Goal: Task Accomplishment & Management: Complete application form

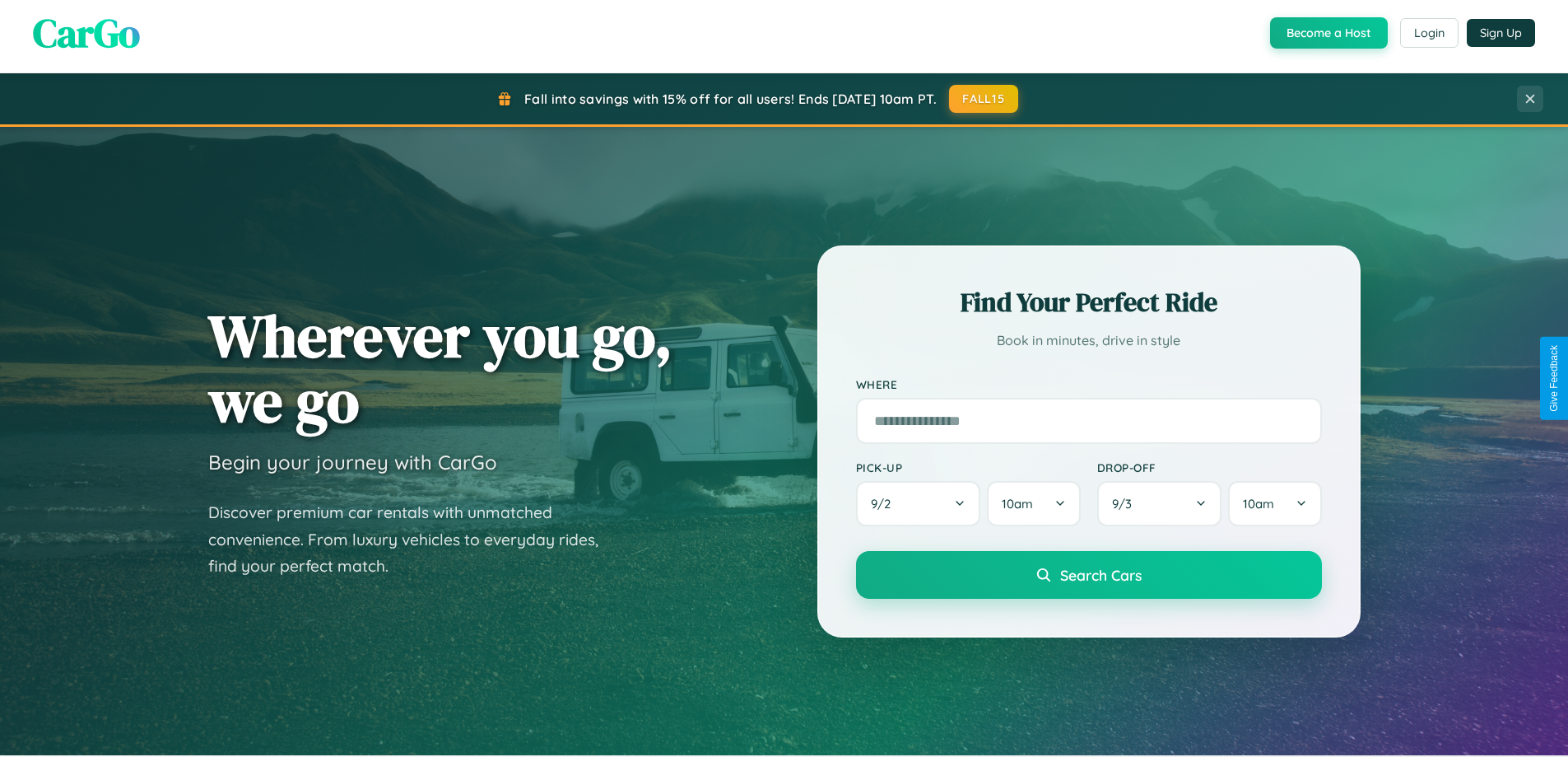
scroll to position [709, 0]
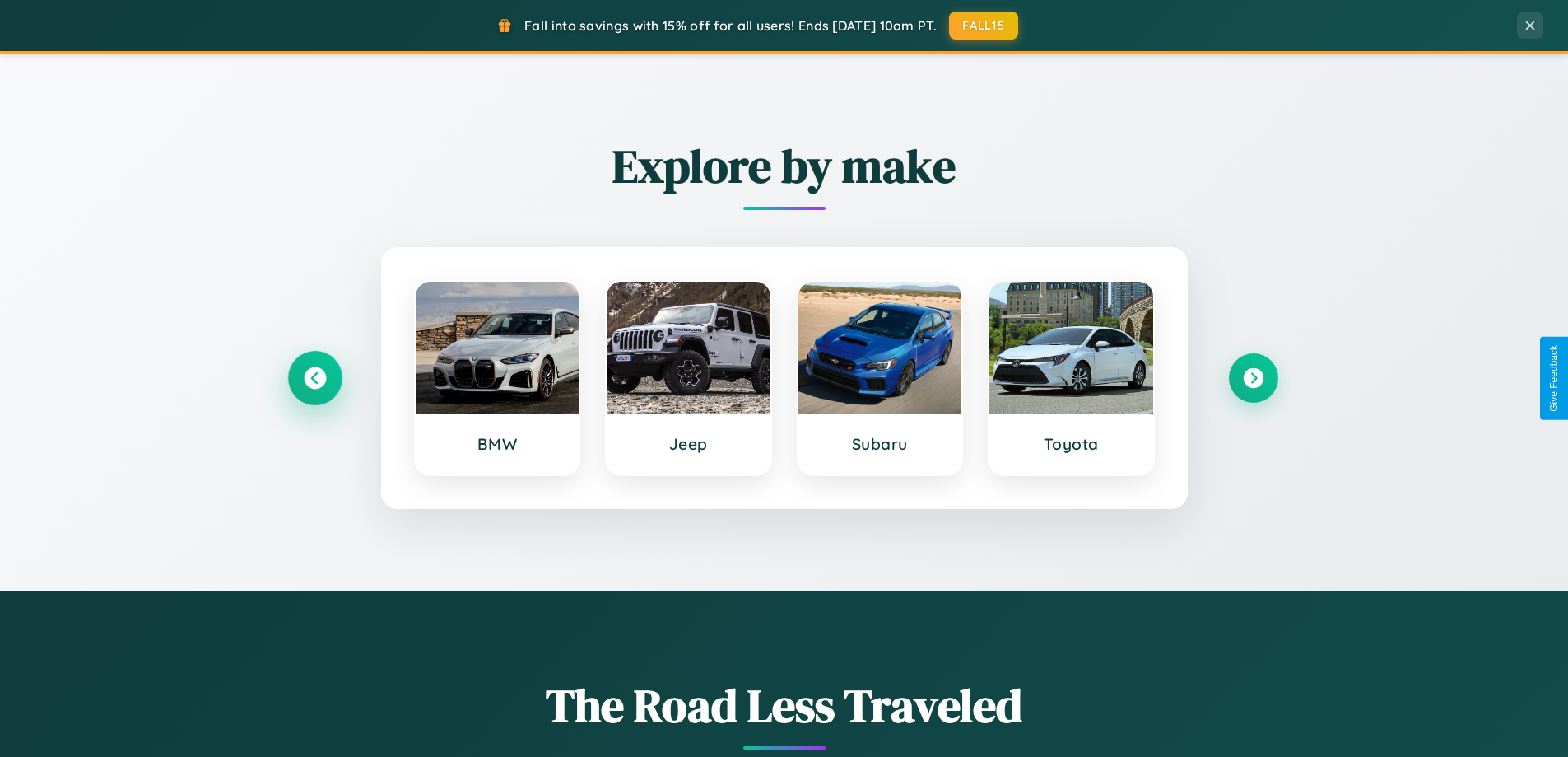
click at [314, 378] on icon at bounding box center [314, 378] width 22 height 22
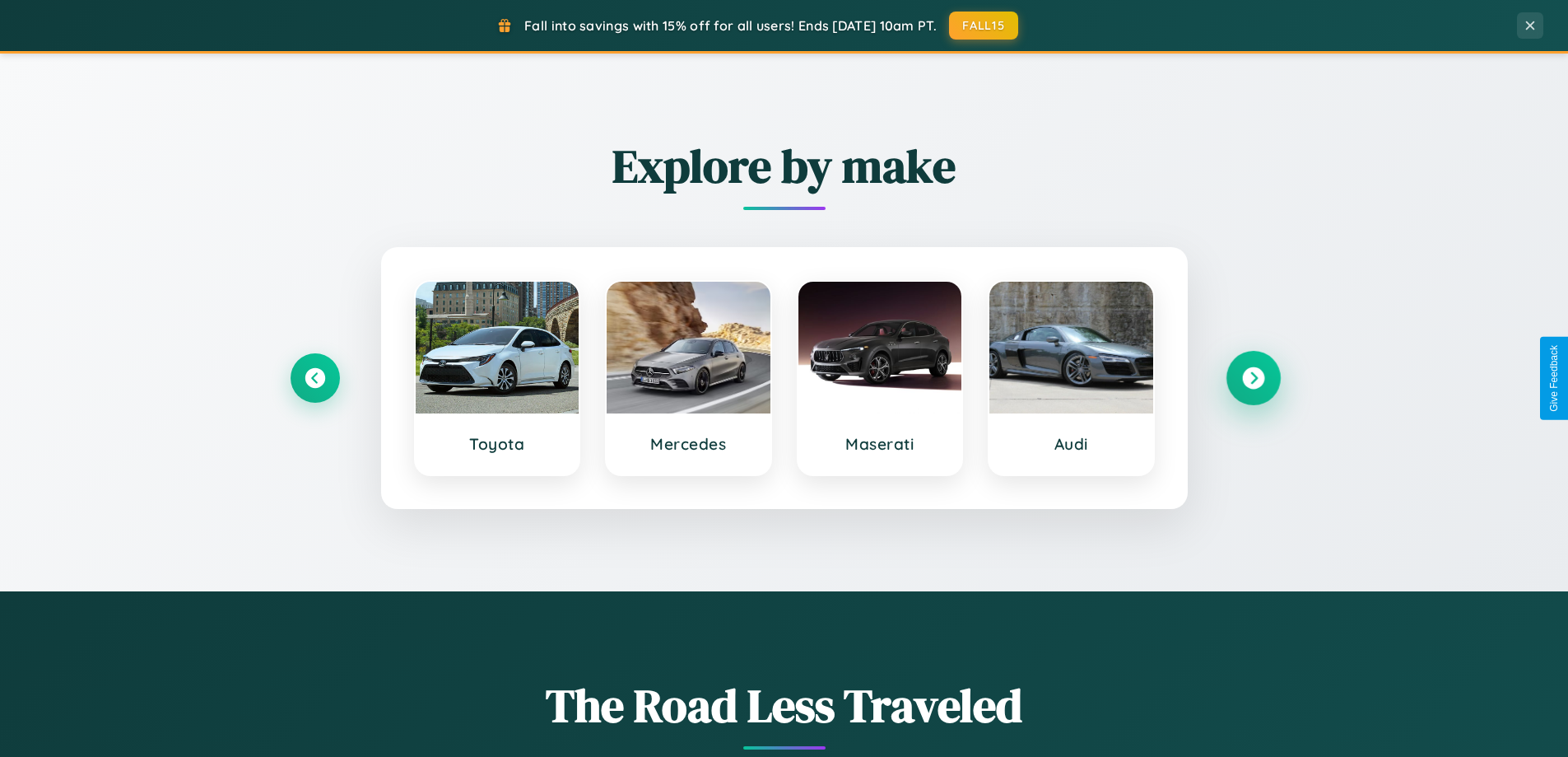
click at [1253, 378] on icon at bounding box center [1253, 378] width 22 height 22
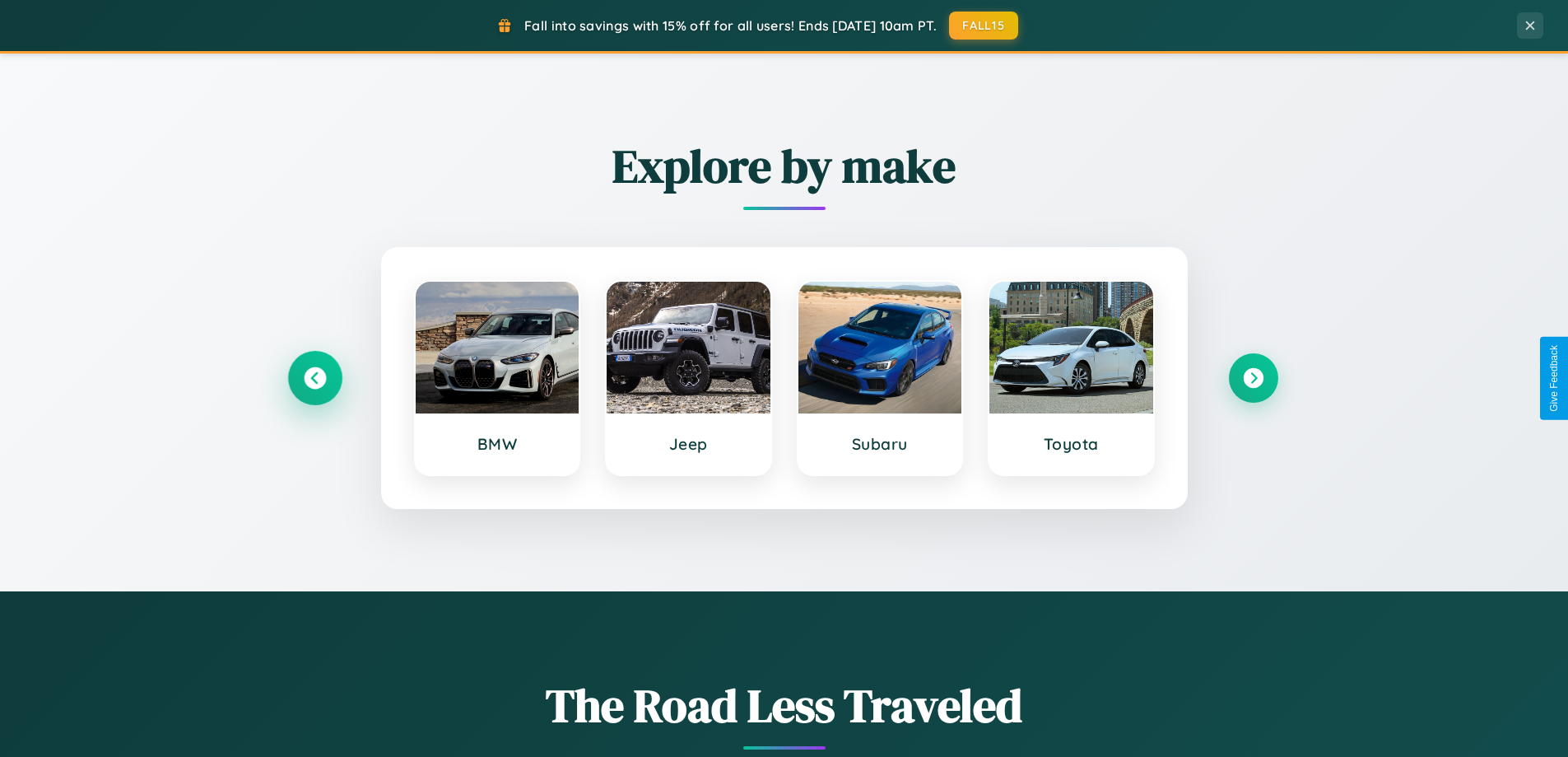
click at [314, 378] on icon at bounding box center [314, 378] width 22 height 22
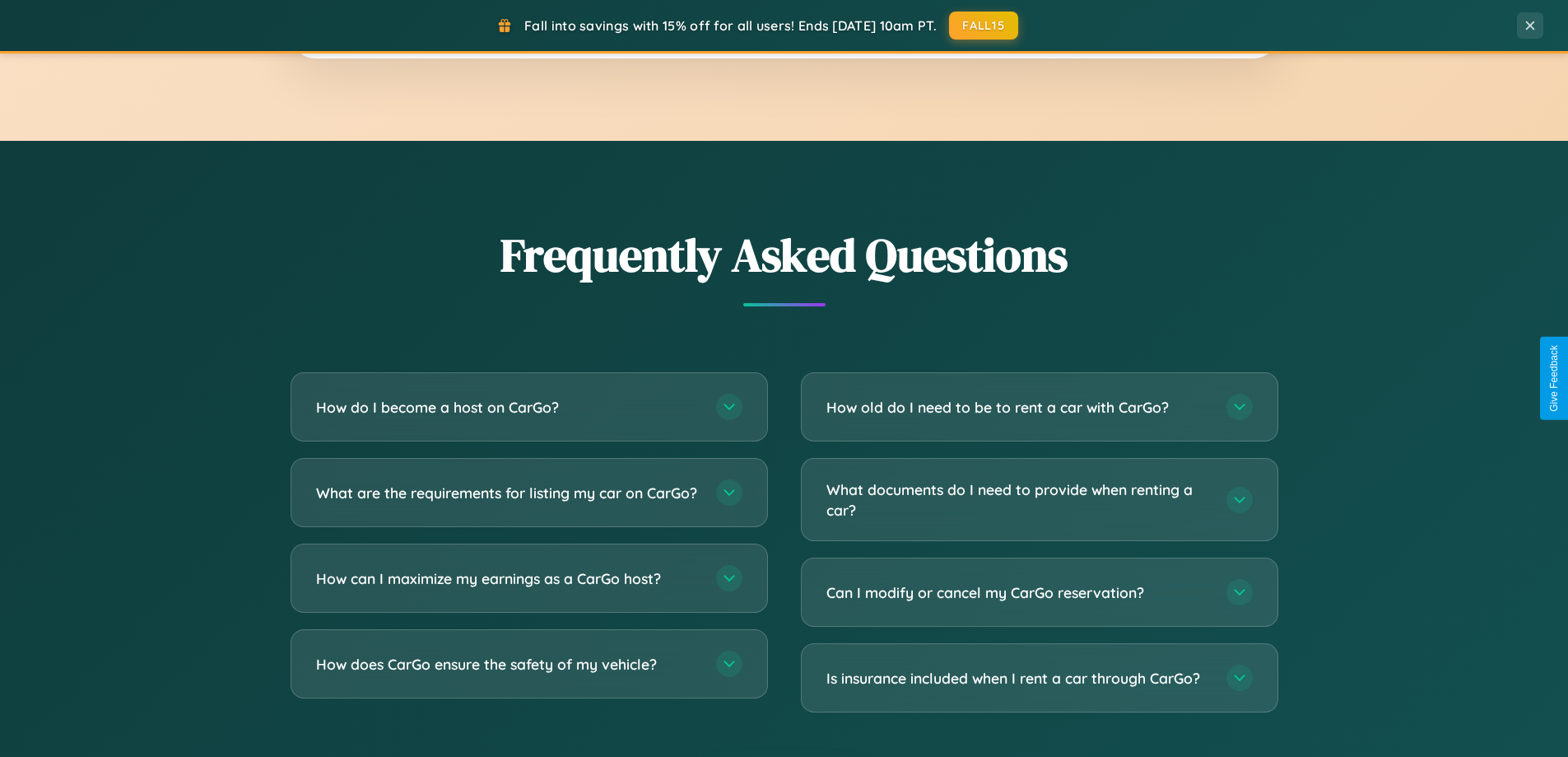
scroll to position [3168, 0]
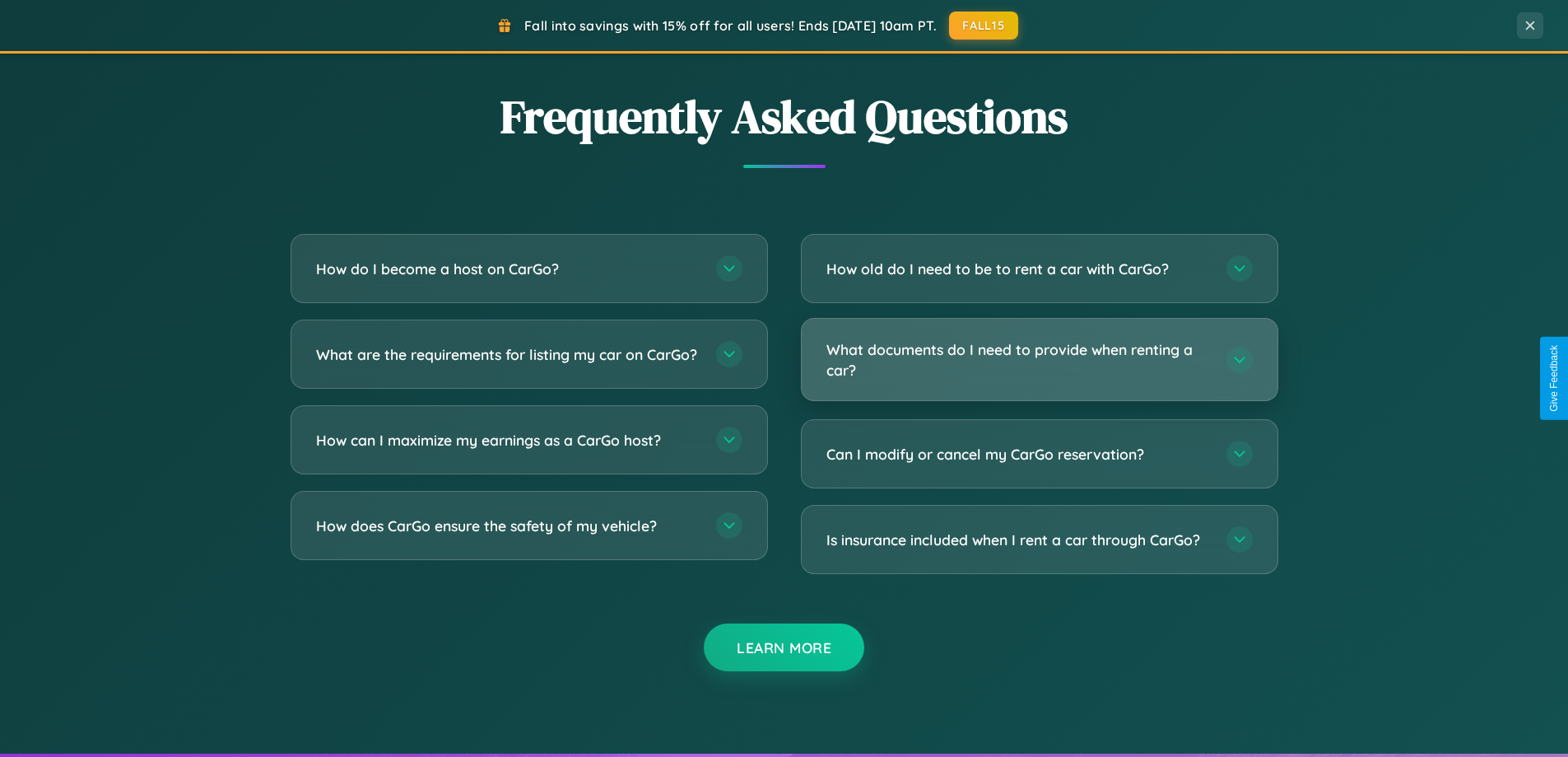
click at [1039, 360] on h3 "What documents do I need to provide when renting a car?" at bounding box center [1018, 359] width 383 height 40
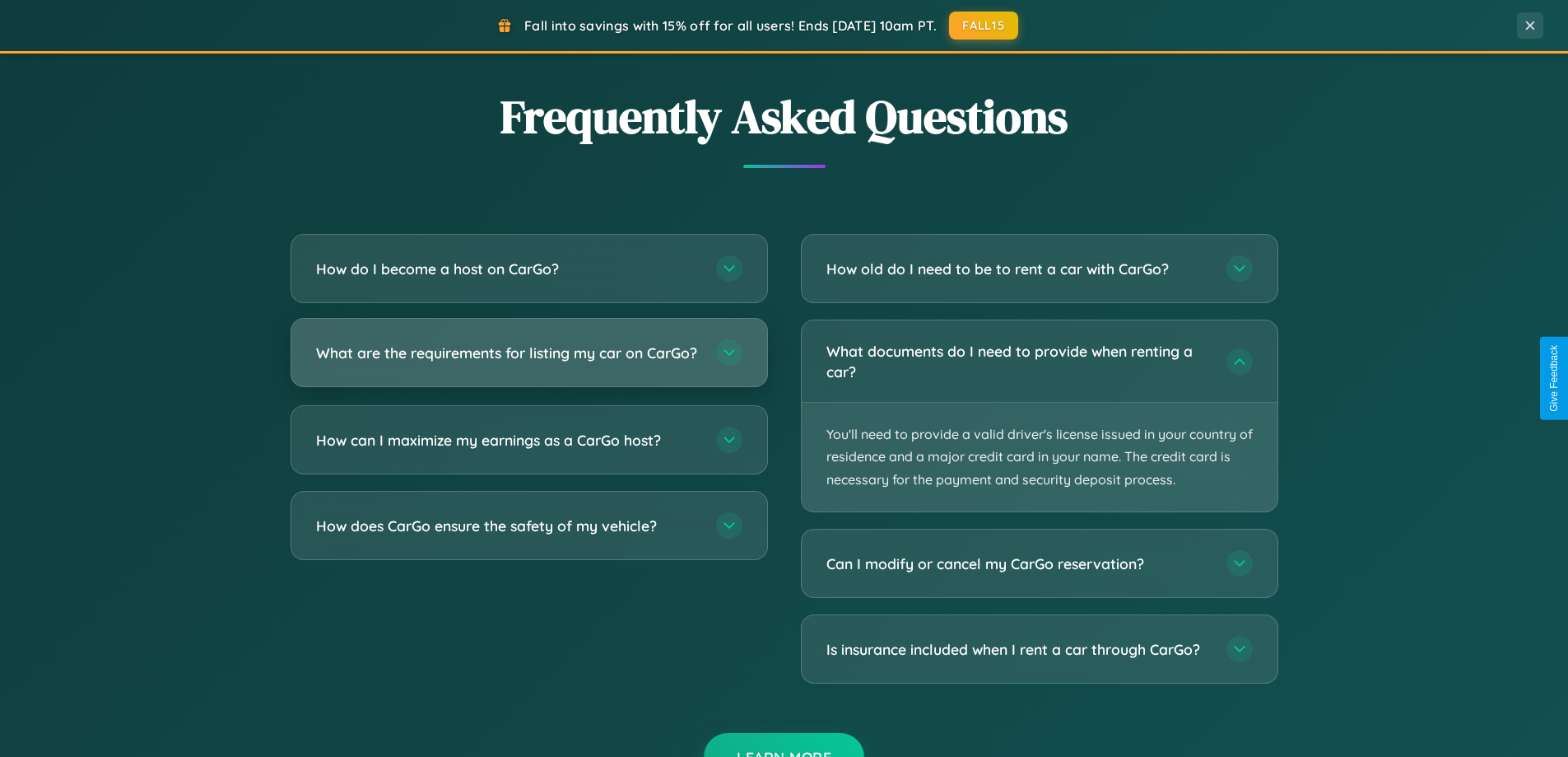
click at [528, 361] on h3 "What are the requirements for listing my car on CarGo?" at bounding box center [508, 352] width 383 height 20
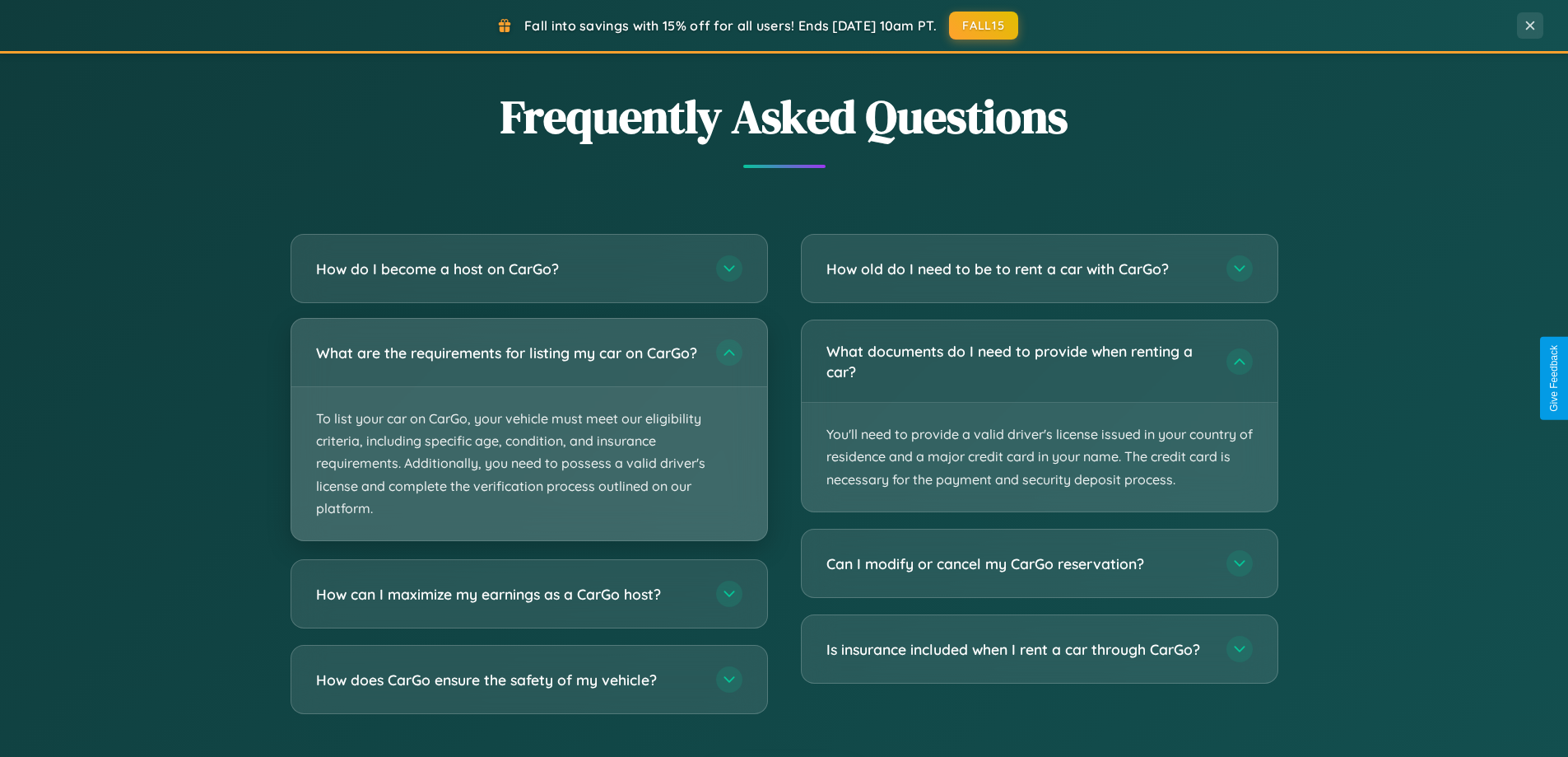
click at [528, 436] on p "To list your car on CarGo, your vehicle must meet our eligibility criteria, inc…" at bounding box center [529, 463] width 476 height 153
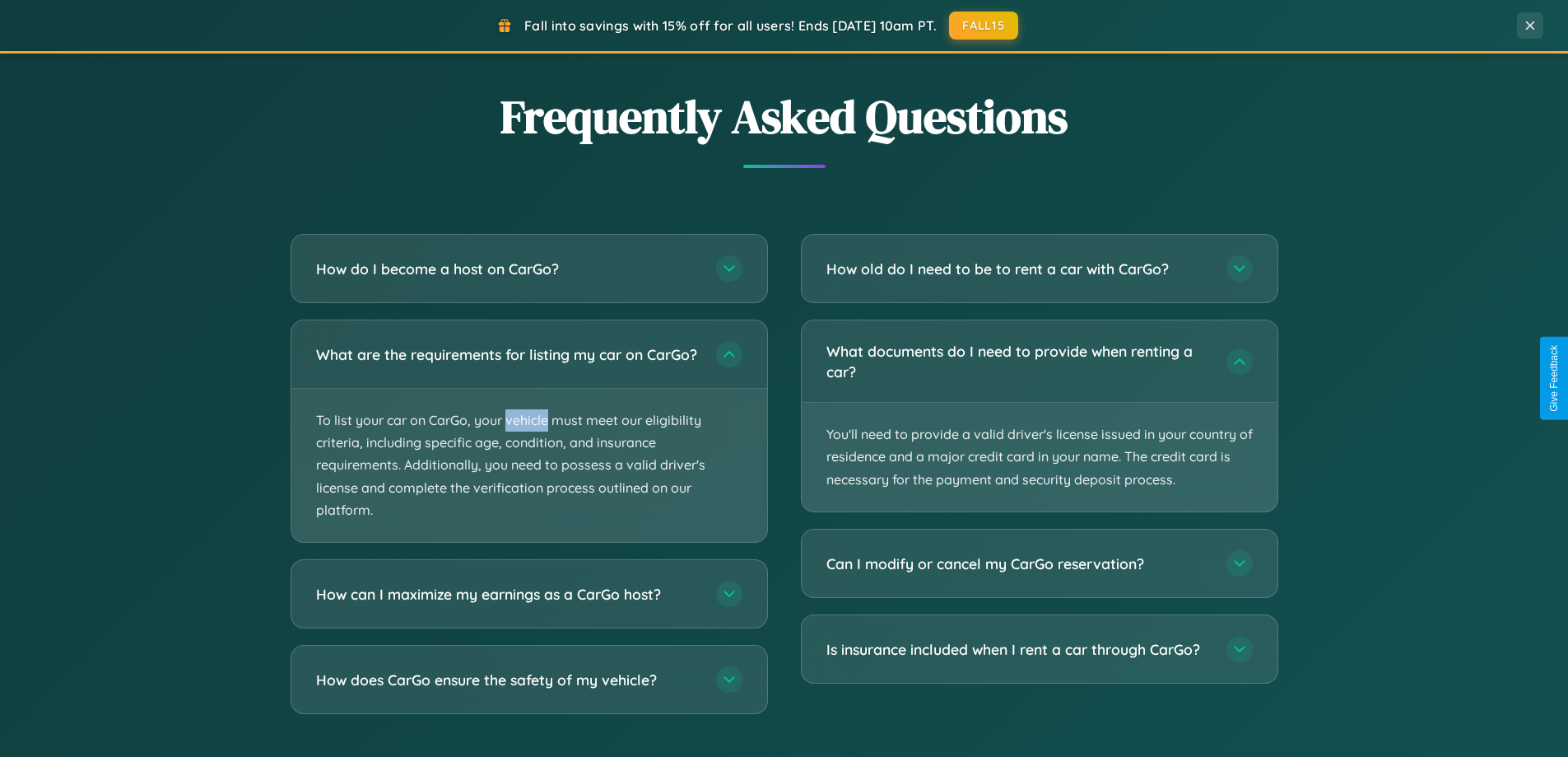
scroll to position [0, 0]
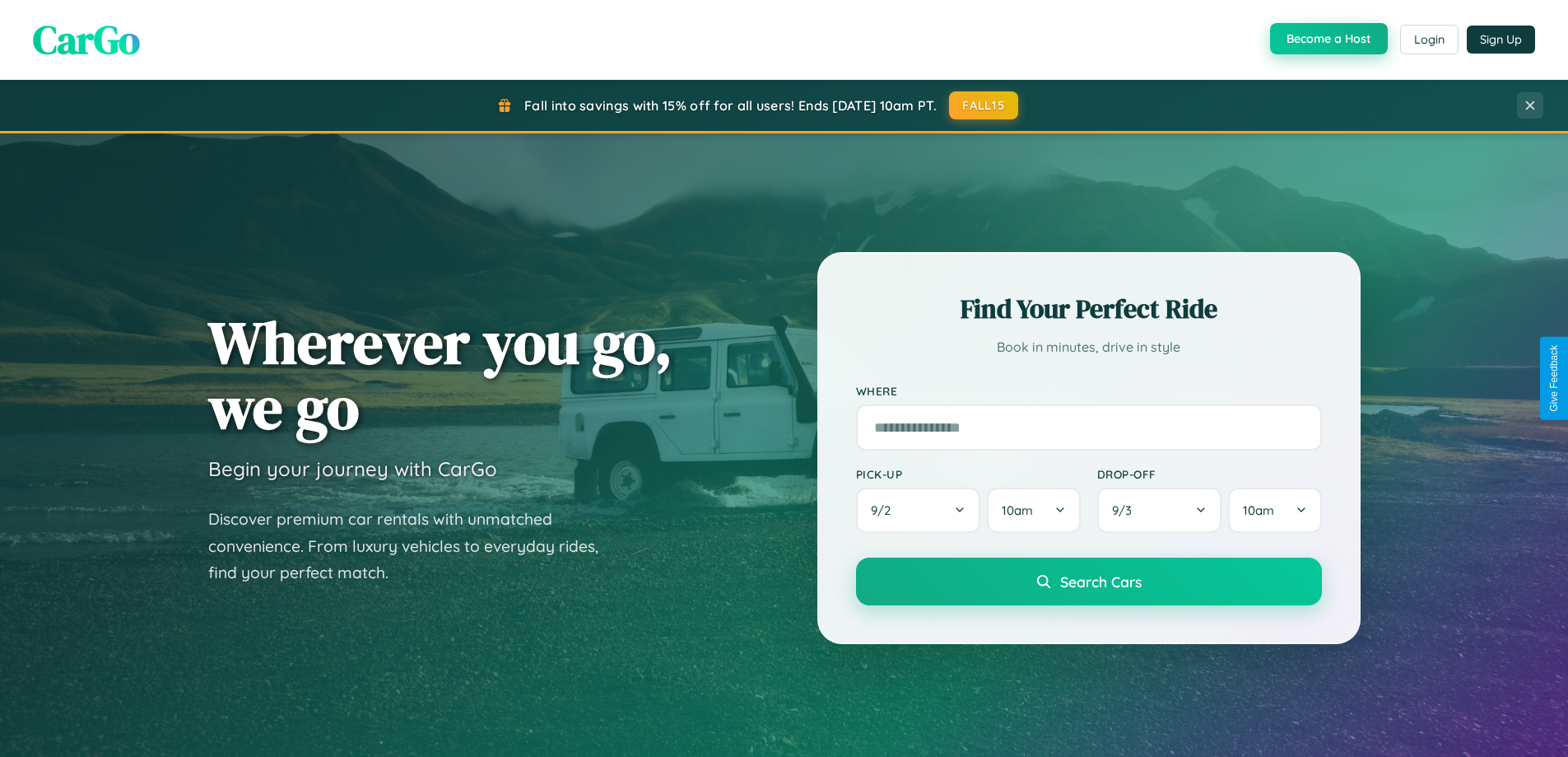
click at [1327, 40] on button "Become a Host" at bounding box center [1329, 39] width 118 height 31
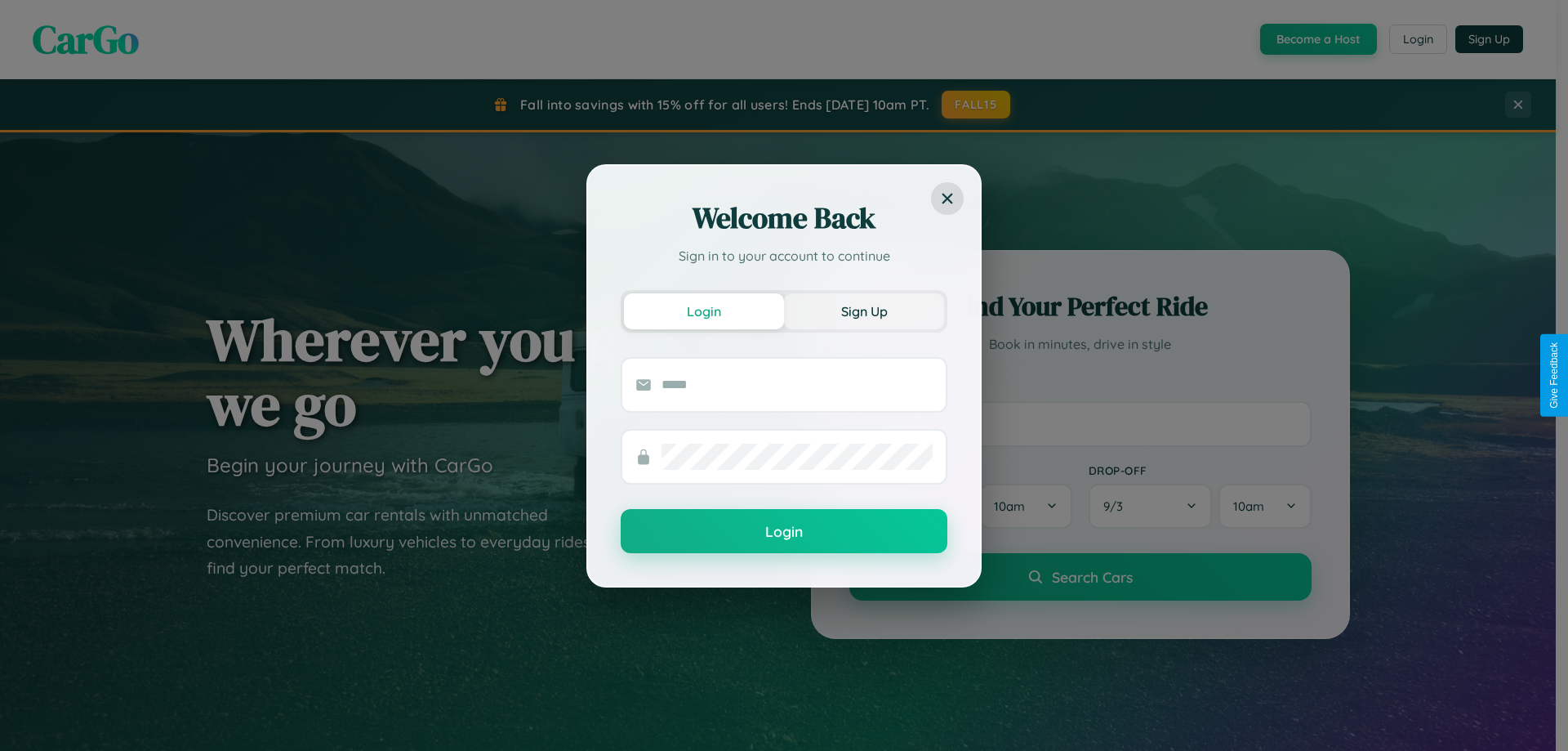
click at [864, 311] on button "Sign Up" at bounding box center [864, 311] width 160 height 36
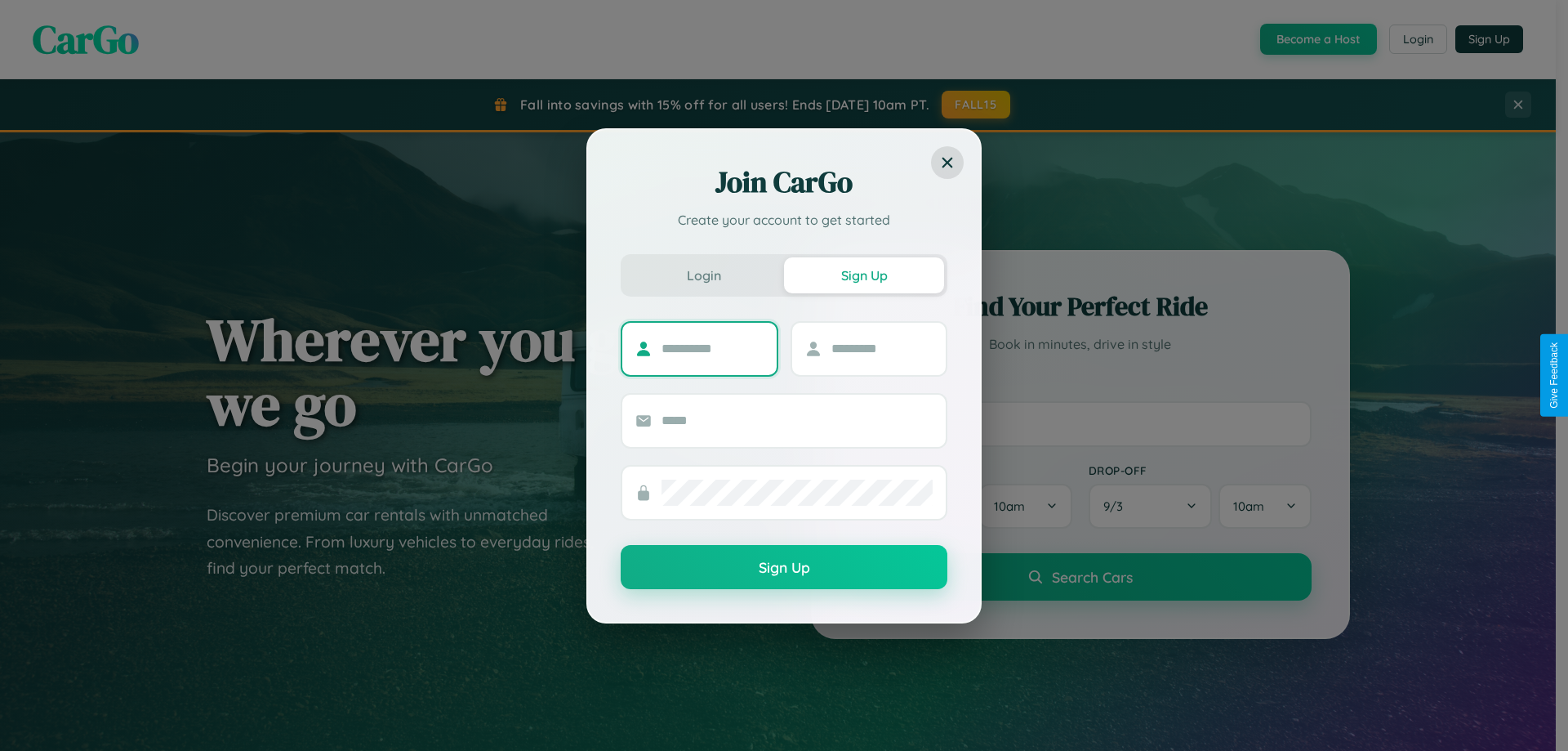
click at [712, 348] on input "text" at bounding box center [712, 348] width 102 height 26
type input "******"
click at [881, 348] on input "text" at bounding box center [882, 348] width 102 height 26
type input "*****"
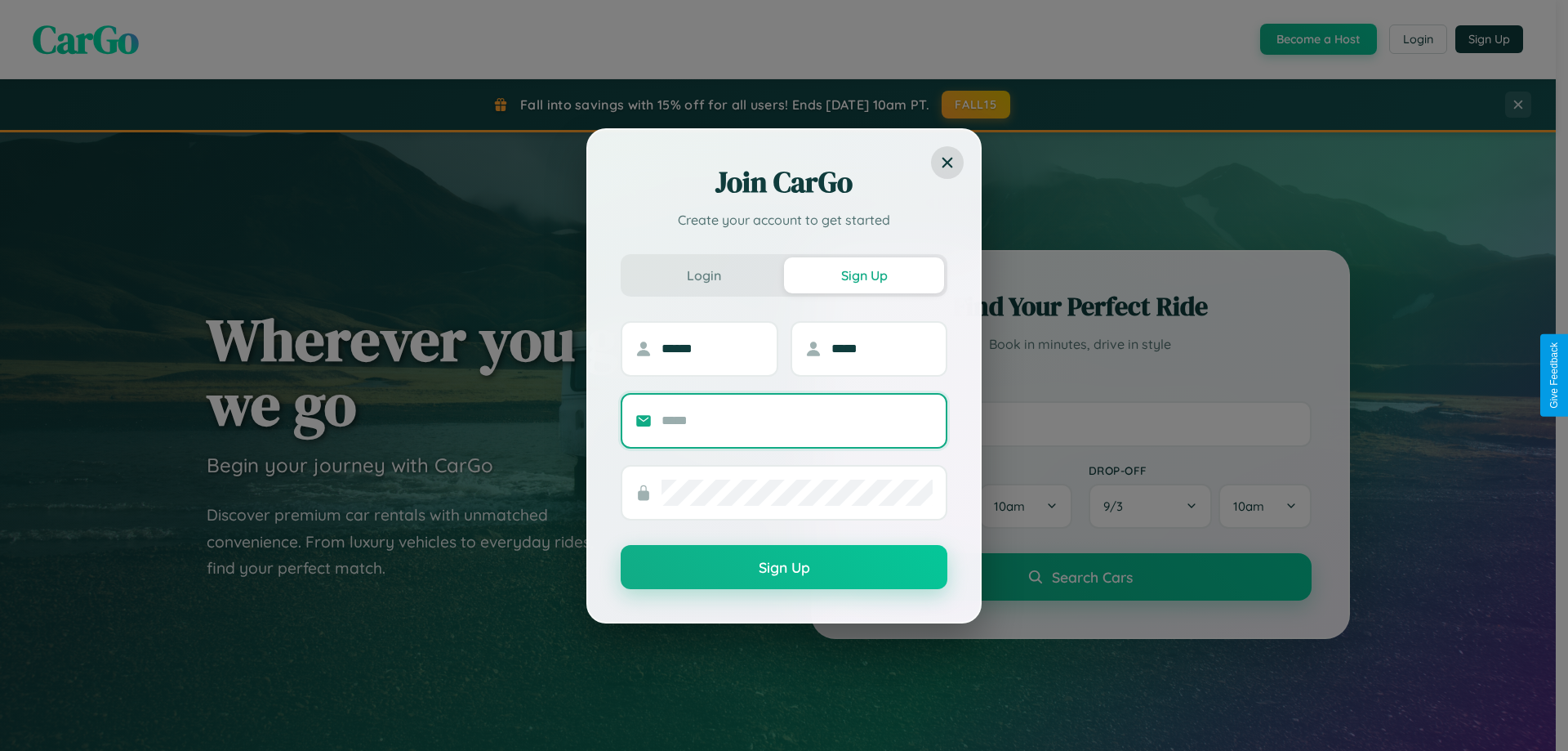
click at [797, 420] on input "text" at bounding box center [796, 420] width 271 height 26
type input "**********"
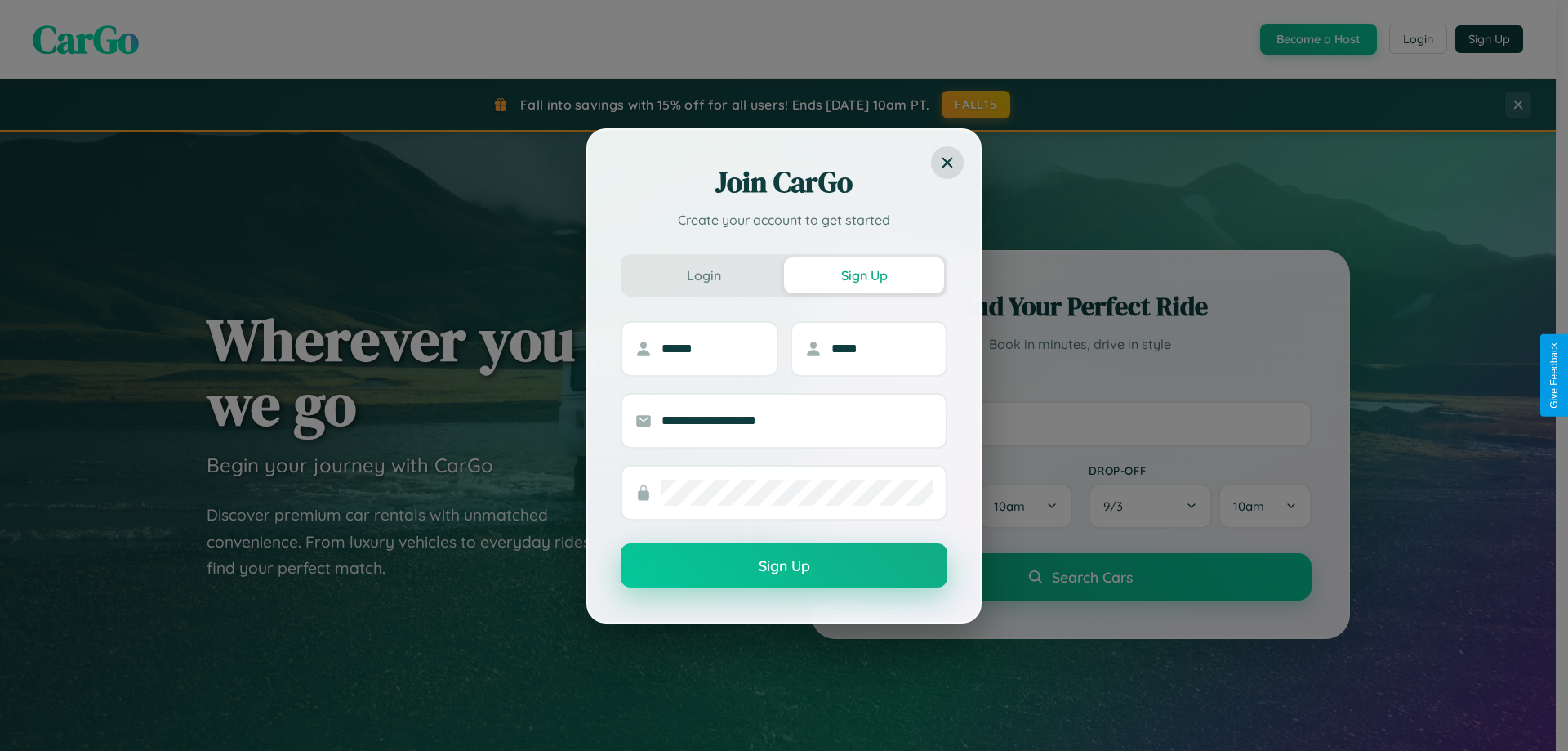
click at [784, 566] on button "Sign Up" at bounding box center [784, 566] width 326 height 44
